Goal: Check status: Check status

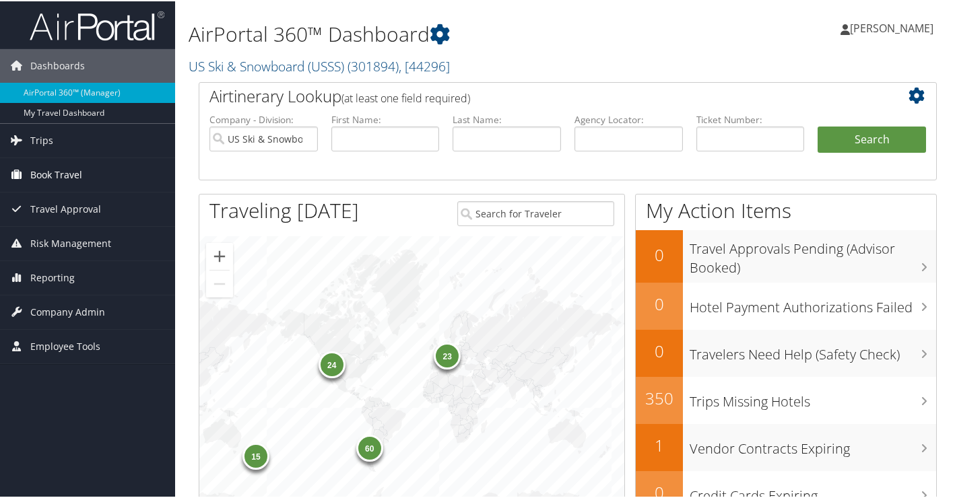
click at [61, 170] on span "Book Travel" at bounding box center [56, 174] width 52 height 34
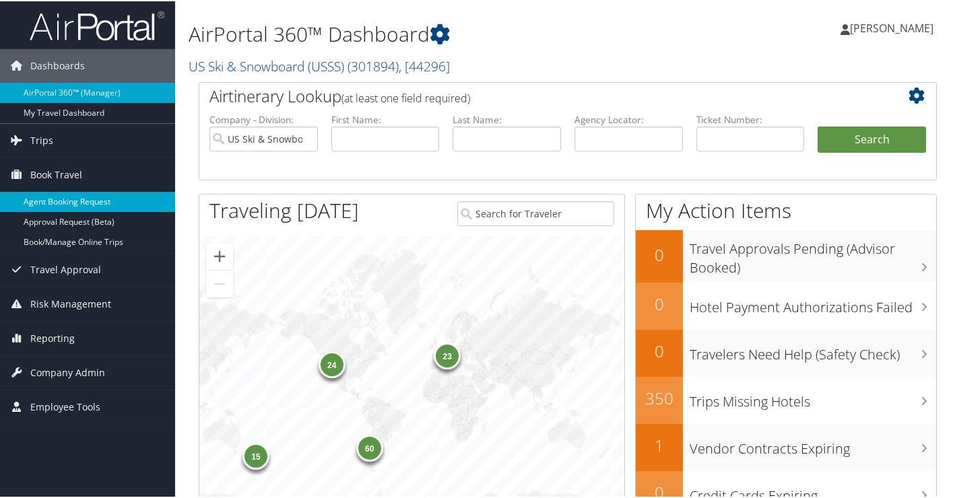
click at [67, 201] on link "Agent Booking Request" at bounding box center [87, 201] width 175 height 20
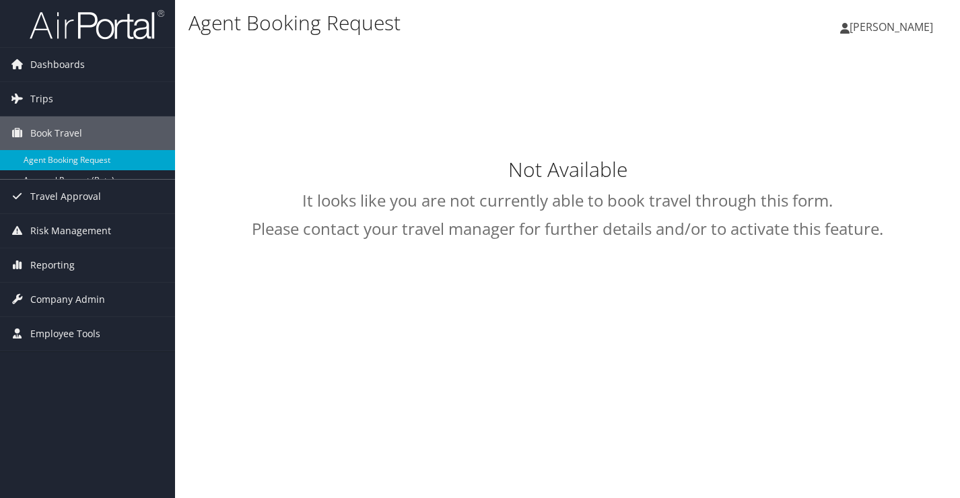
select select "trips@cbtravel.com"
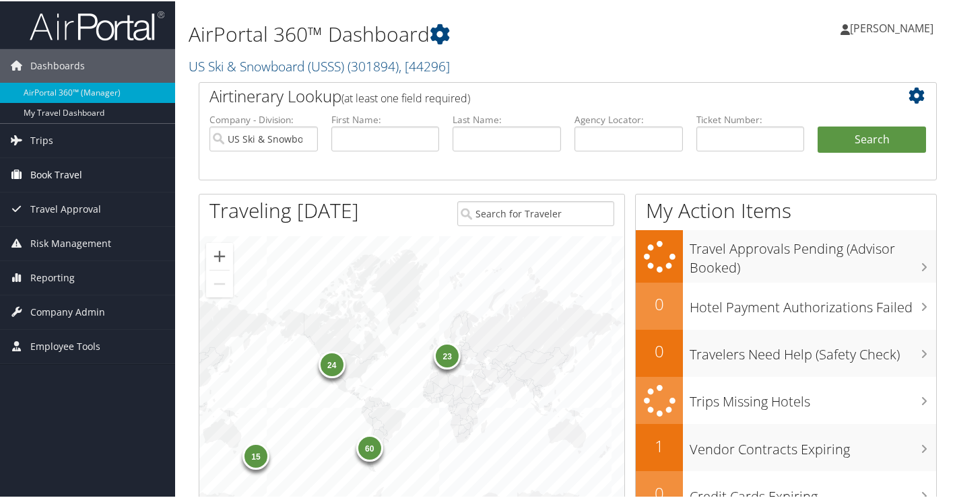
click at [84, 175] on link "Book Travel" at bounding box center [87, 174] width 175 height 34
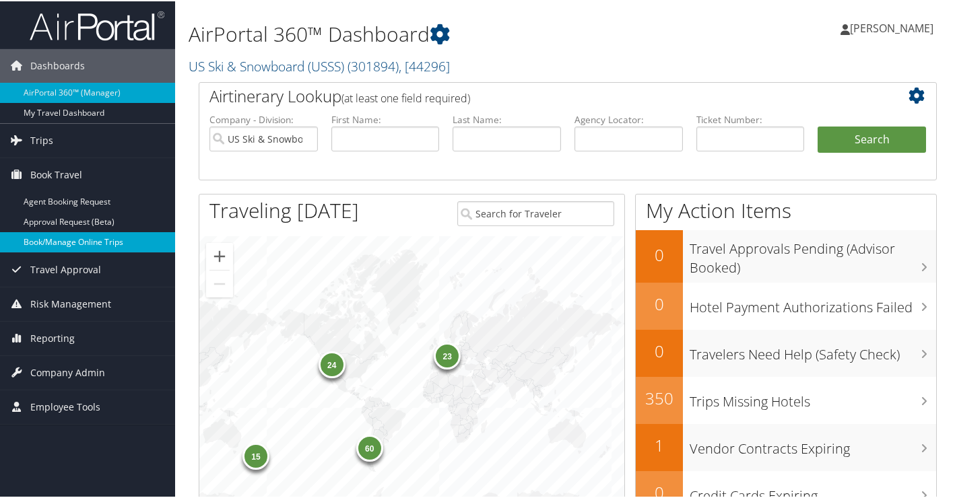
click at [90, 243] on link "Book/Manage Online Trips" at bounding box center [87, 241] width 175 height 20
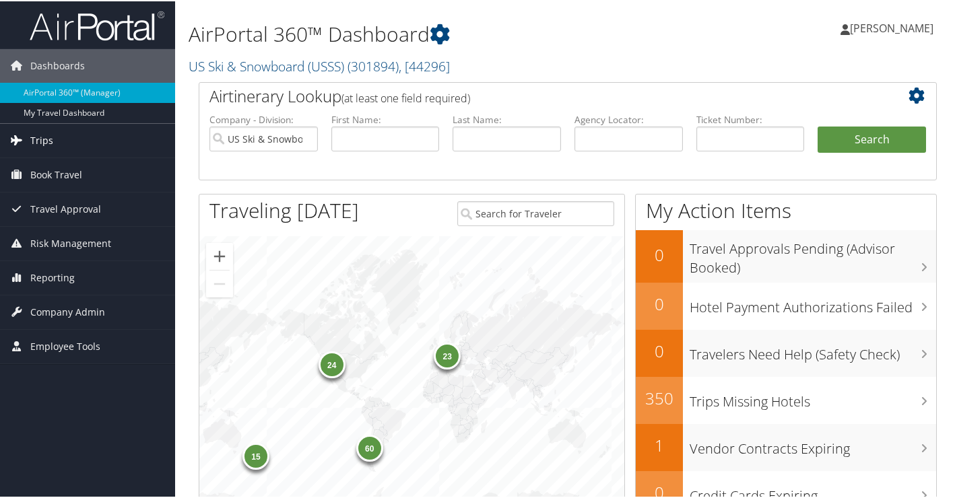
click at [67, 139] on link "Trips" at bounding box center [87, 140] width 175 height 34
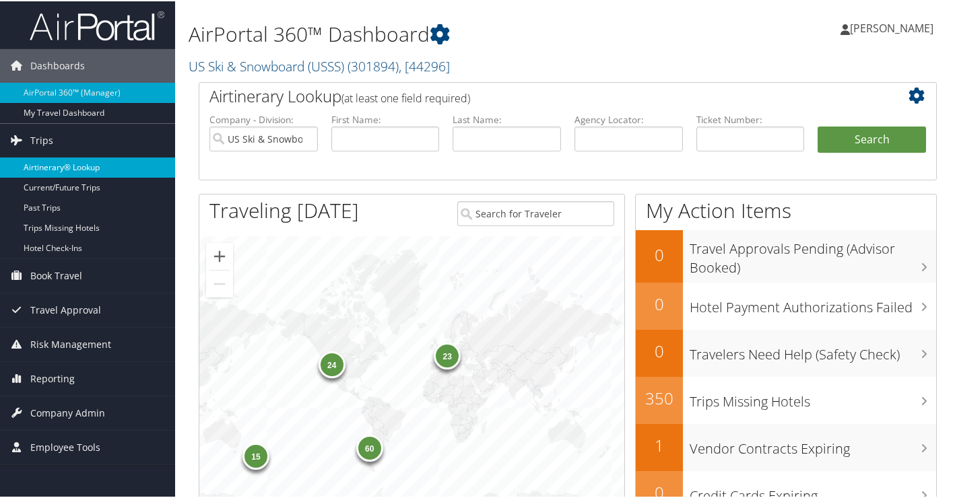
click at [42, 163] on link "Airtinerary® Lookup" at bounding box center [87, 166] width 175 height 20
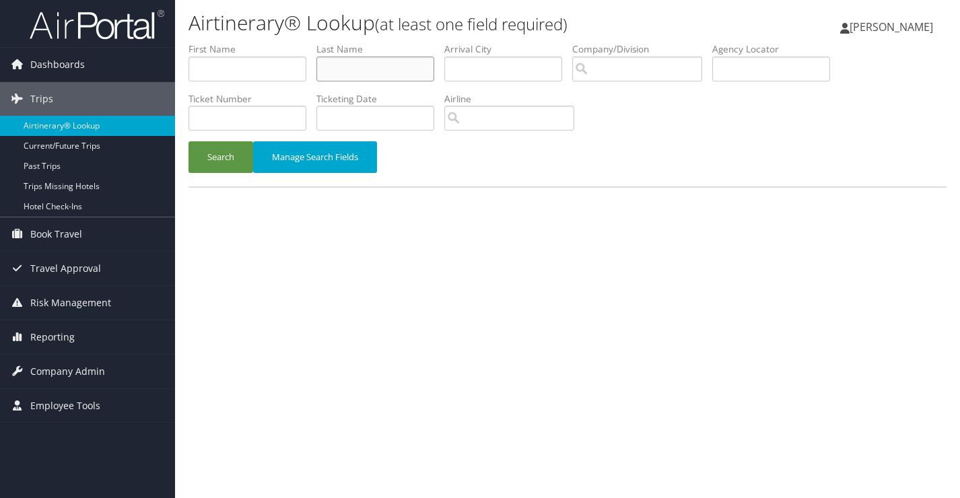
click at [344, 69] on input "text" at bounding box center [375, 69] width 118 height 25
type input "Wise"
click at [226, 159] on button "Search" at bounding box center [221, 157] width 65 height 32
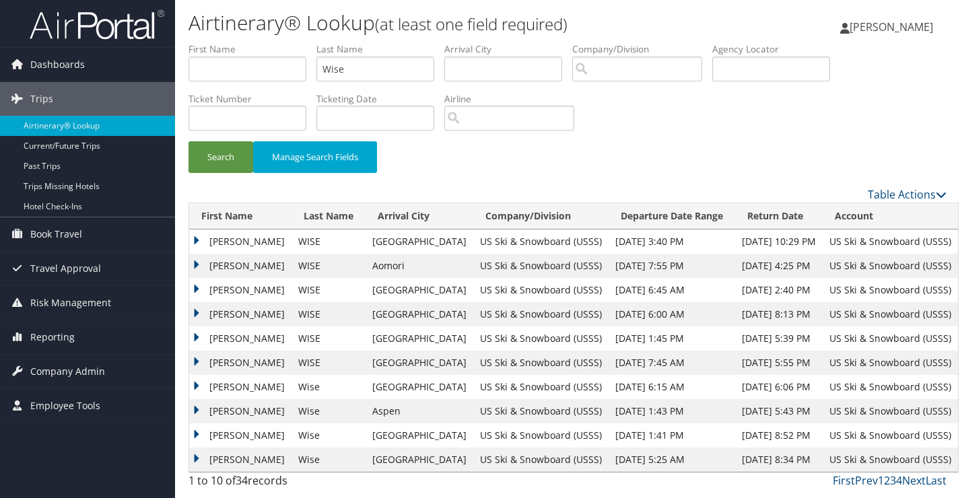
click at [260, 240] on td "DAVID THOMAS" at bounding box center [240, 242] width 102 height 24
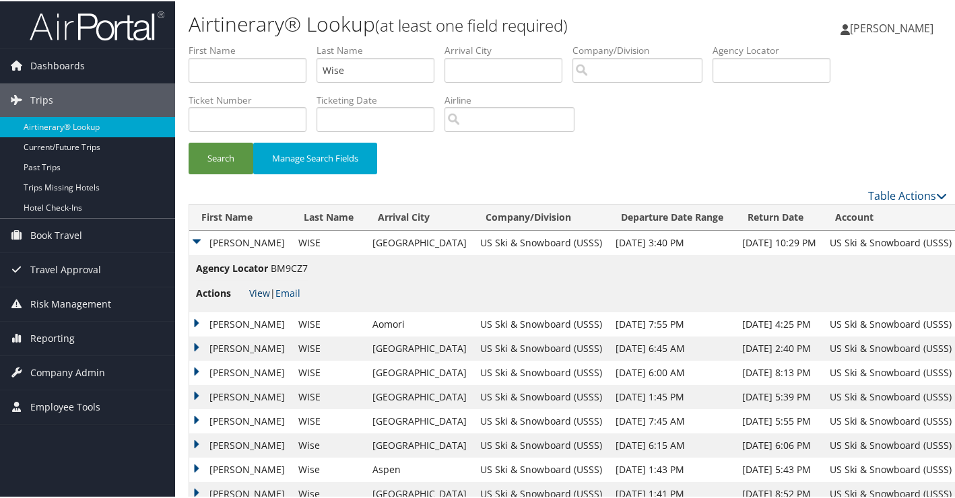
click at [263, 292] on link "View" at bounding box center [259, 291] width 21 height 13
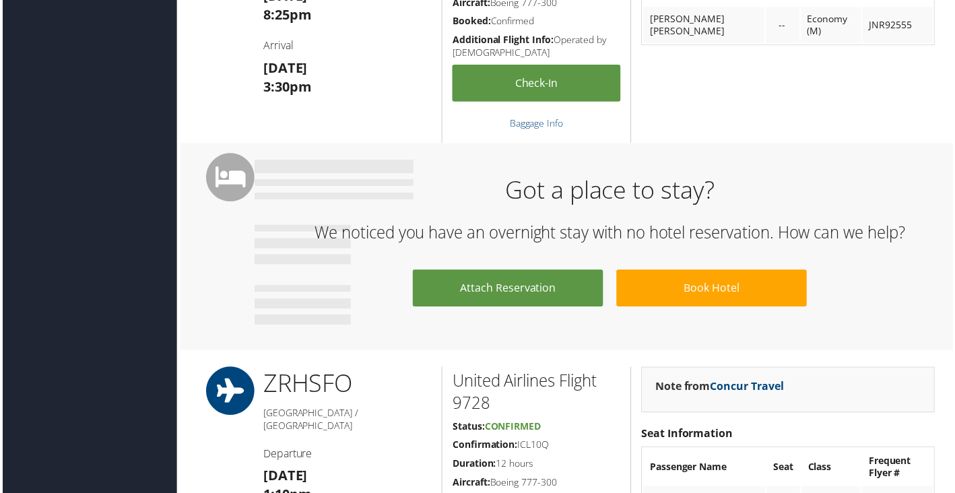
scroll to position [537, 0]
